Goal: Find specific page/section: Find specific page/section

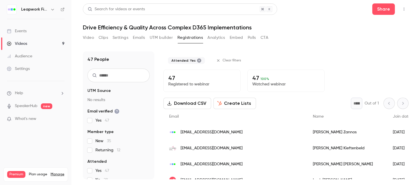
scroll to position [57, 0]
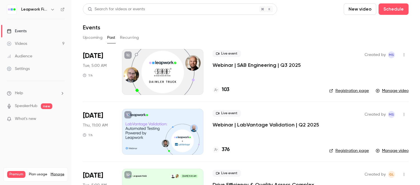
click at [52, 10] on icon "button" at bounding box center [52, 9] width 5 height 5
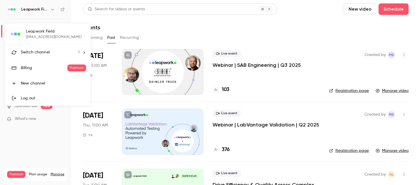
click at [50, 51] on div "Switch channel 3" at bounding box center [50, 52] width 59 height 6
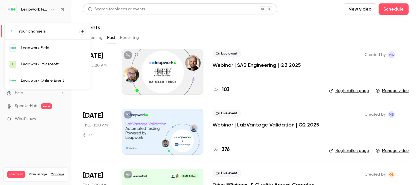
click at [51, 82] on div "Leapwork Online Event" at bounding box center [53, 81] width 65 height 6
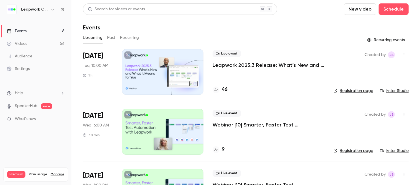
click at [113, 35] on button "Past" at bounding box center [111, 37] width 8 height 9
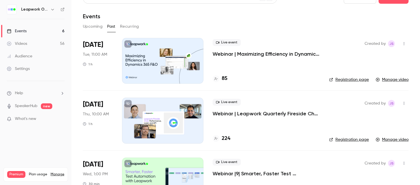
scroll to position [17, 0]
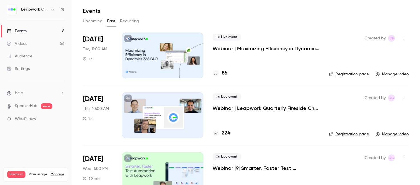
click at [169, 106] on div at bounding box center [162, 115] width 81 height 46
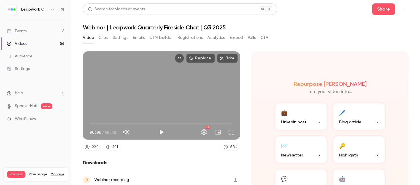
click at [216, 37] on button "Analytics" at bounding box center [216, 37] width 18 height 9
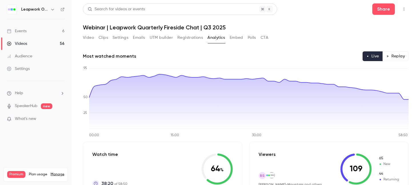
click at [180, 39] on button "Registrations" at bounding box center [189, 37] width 25 height 9
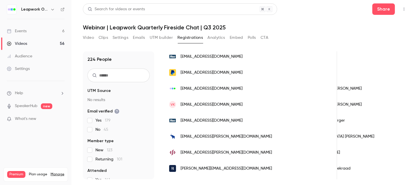
scroll to position [56, 0]
